Goal: Information Seeking & Learning: Learn about a topic

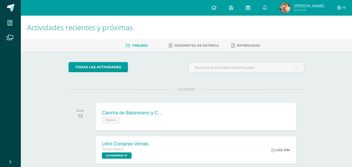
click at [250, 8] on icon at bounding box center [248, 7] width 4 height 5
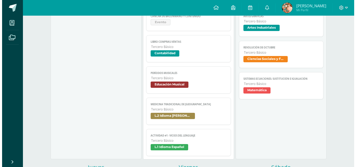
scroll to position [89, 0]
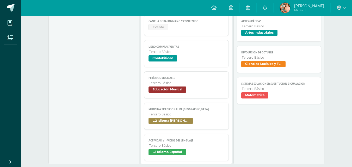
click at [179, 149] on link "Actividad #1 - Vicios del LenguaJe Tercero Básico L.1 Idioma Español" at bounding box center [186, 147] width 85 height 27
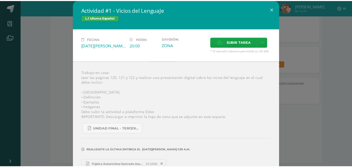
scroll to position [10, 0]
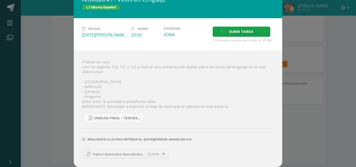
click at [129, 154] on span "Tríptico Autoestima Ilustrado Azul (1).pdf" at bounding box center [118, 154] width 57 height 4
click at [75, 84] on div "Trabajo en casa: Leer las páginas 120, 121 y 122 y realizar una presentación di…" at bounding box center [178, 109] width 209 height 116
click at [65, 82] on div "Actividad #1 - Vicios del LenguaJe L.1 Idioma Español Fecha: Martes 12 de Agost…" at bounding box center [178, 79] width 352 height 178
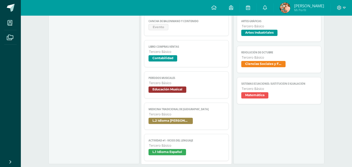
scroll to position [87, 0]
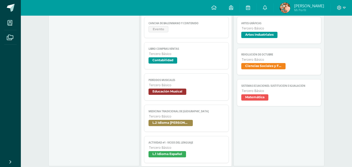
click at [186, 124] on span "L.2 Idioma [PERSON_NAME]" at bounding box center [171, 123] width 44 height 6
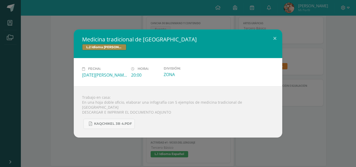
click at [309, 71] on div "Medicina tradicional de Guatemala L.2 Idioma Maya Kaqchikel Fecha: Martes 12 de…" at bounding box center [178, 83] width 352 height 108
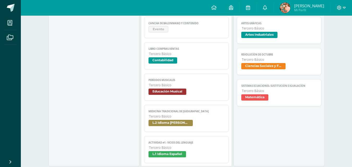
click at [257, 28] on span "Tercero Básico" at bounding box center [279, 28] width 75 height 4
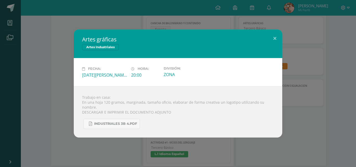
click at [39, 98] on div "Artes gráficas Artes Industriales Fecha: Miércoles 13 de Agosto Hora: 20:00 Div…" at bounding box center [178, 83] width 352 height 108
